Goal: Obtain resource: Download file/media

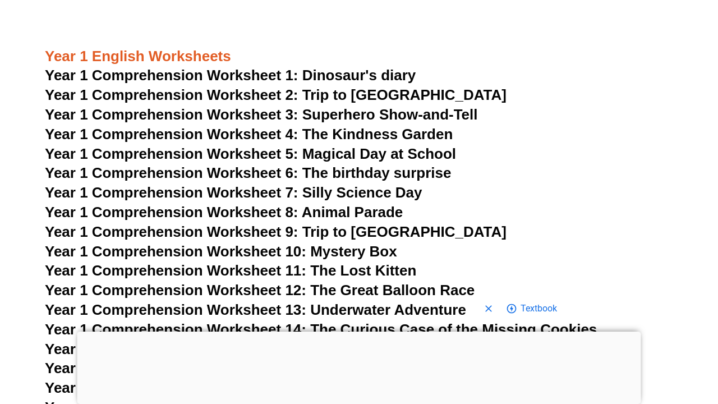
scroll to position [1337, 0]
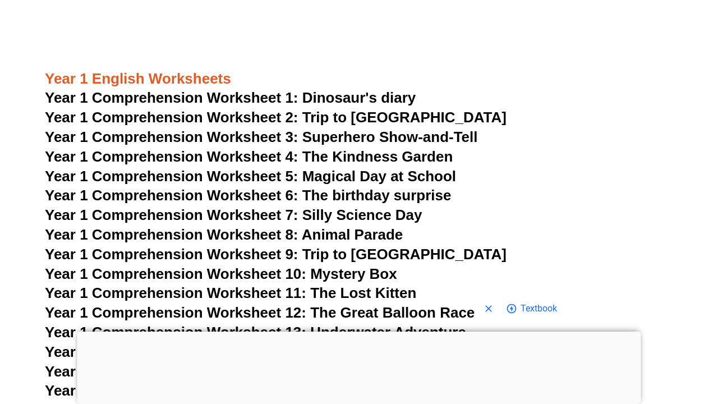
click at [282, 89] on span "Year 1 Comprehension Worksheet 1: Dinosaur's diary" at bounding box center [230, 97] width 371 height 17
click at [281, 89] on span "Year 1 Comprehension Worksheet 1: Dinosaur's diary" at bounding box center [230, 97] width 371 height 17
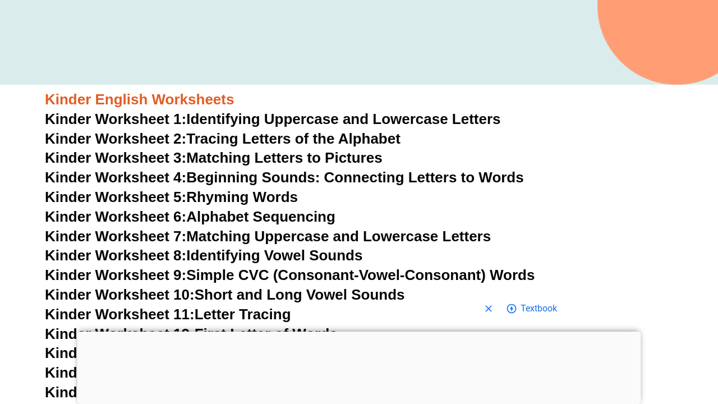
scroll to position [260, 0]
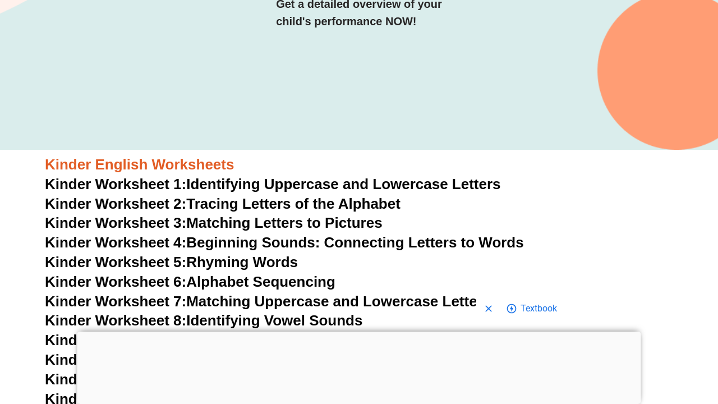
click at [311, 187] on link "Kinder Worksheet 1: Identifying Uppercase and Lowercase Letters" at bounding box center [273, 184] width 456 height 17
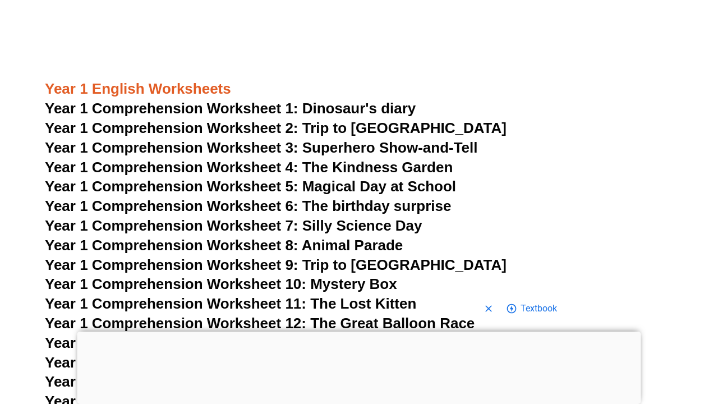
scroll to position [1374, 0]
